Goal: Transaction & Acquisition: Book appointment/travel/reservation

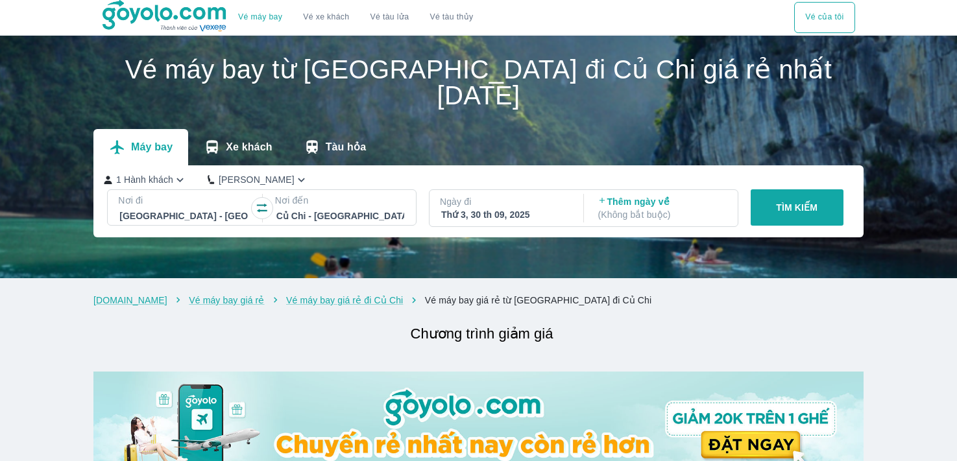
scroll to position [454, 0]
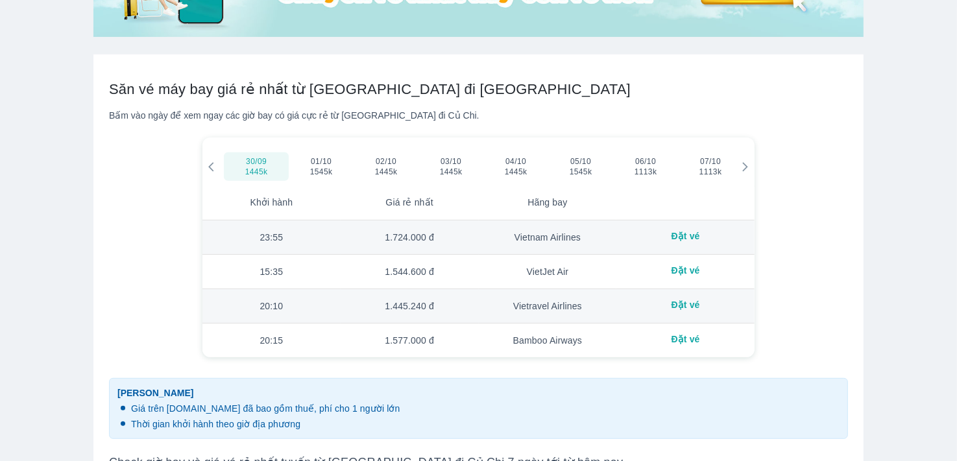
click at [514, 121] on div "Bấm vào ngày để xem ngay các giờ bay có giá cực rẻ từ [GEOGRAPHIC_DATA] đi Củ C…" at bounding box center [478, 115] width 739 height 13
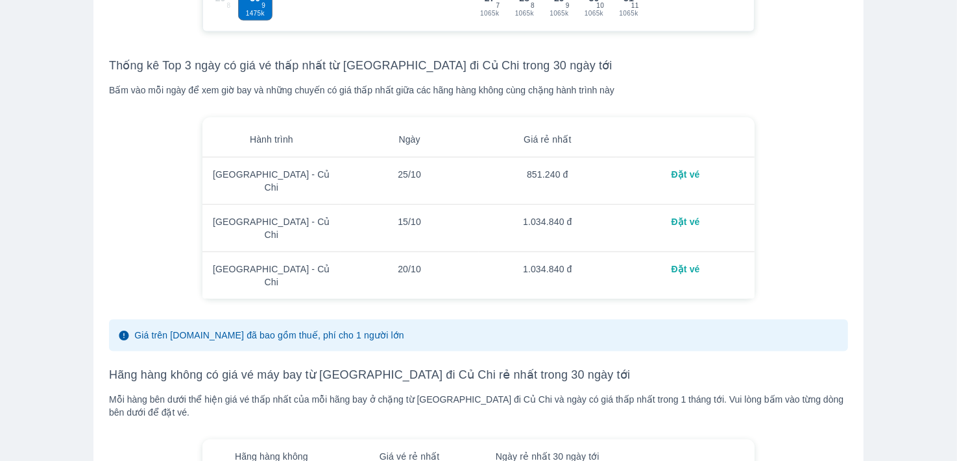
scroll to position [1751, 0]
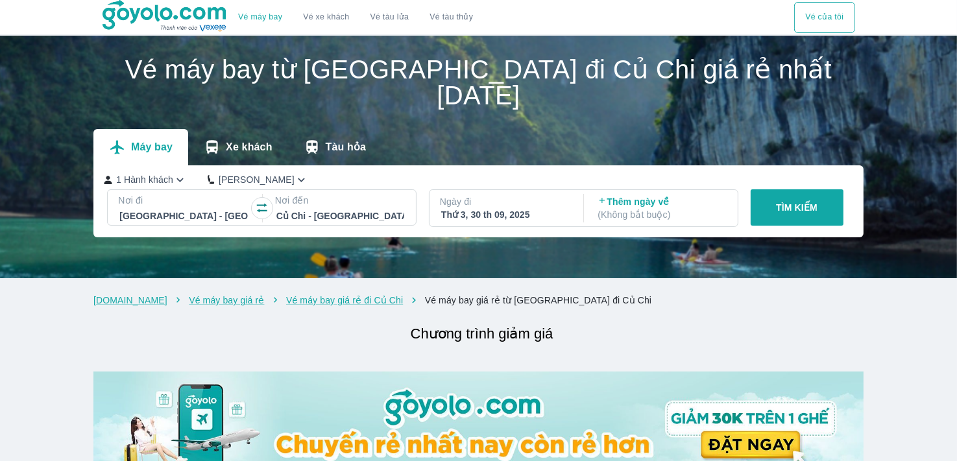
drag, startPoint x: 6, startPoint y: 158, endPoint x: 0, endPoint y: 151, distance: 9.2
drag, startPoint x: 0, startPoint y: 151, endPoint x: 14, endPoint y: 79, distance: 73.4
click at [0, 97] on div "Vé máy bay từ Hà Nội đi Củ Chi giá rẻ nhất ngày 30 tháng 9 Máy bay Xe khách Tàu…" at bounding box center [478, 101] width 957 height 130
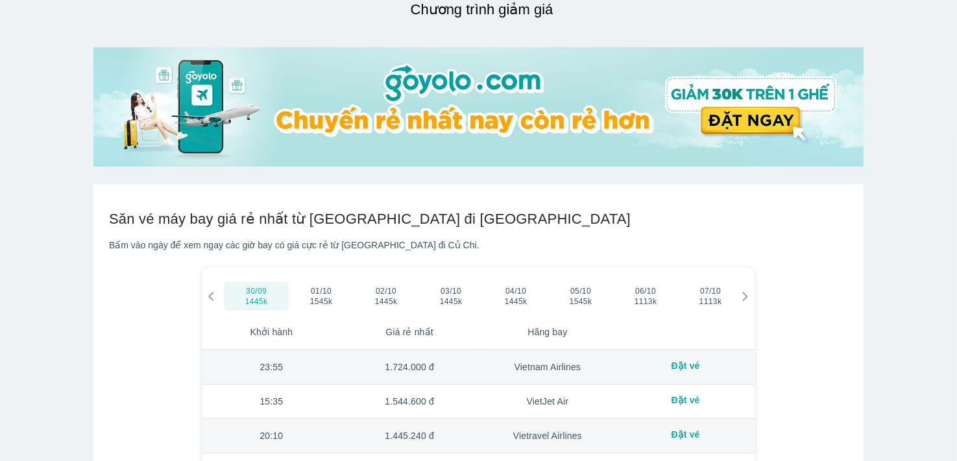
scroll to position [454, 0]
